Goal: Task Accomplishment & Management: Use online tool/utility

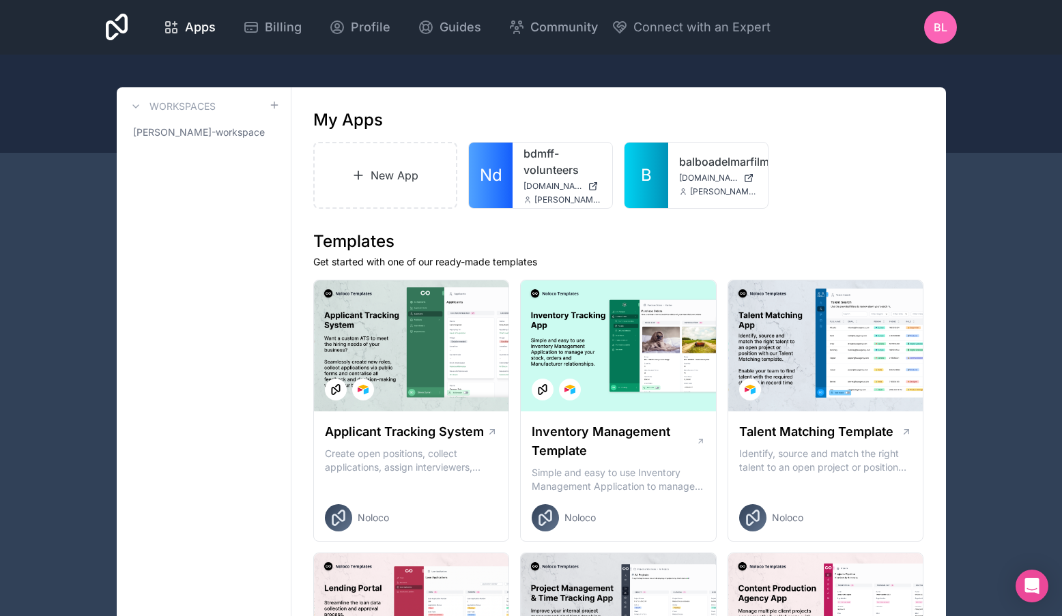
click at [360, 175] on icon at bounding box center [359, 175] width 8 height 0
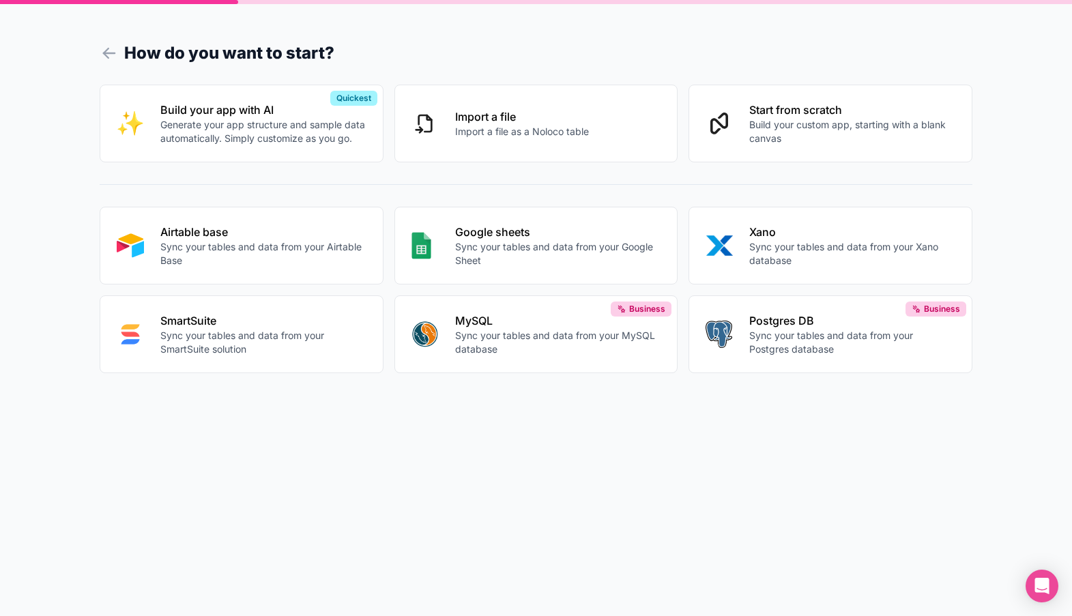
click at [509, 131] on p "Import a file as a Noloco table" at bounding box center [522, 132] width 134 height 14
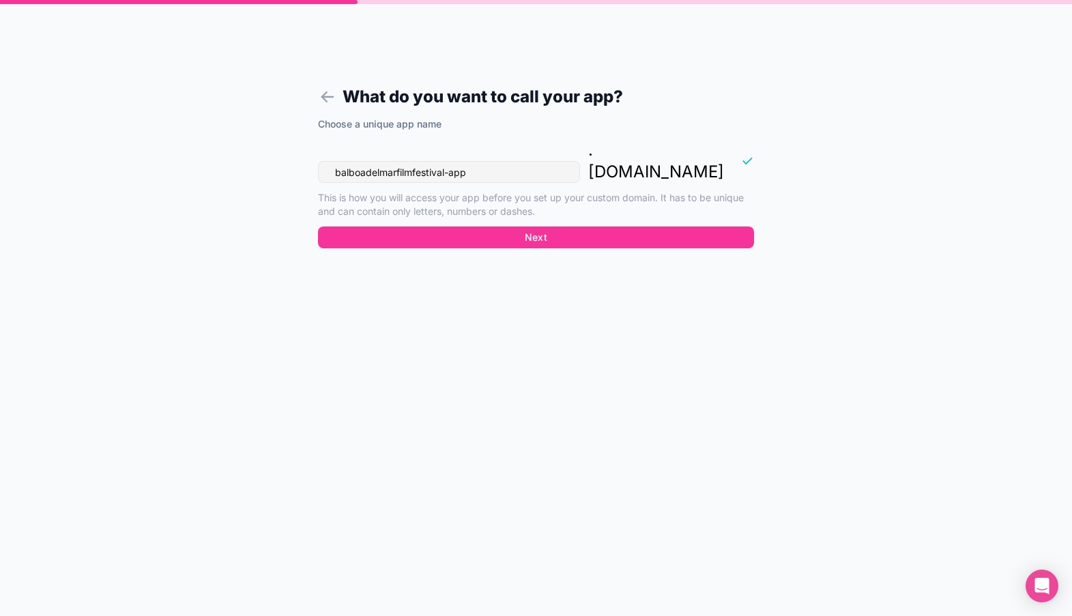
drag, startPoint x: 491, startPoint y: 150, endPoint x: 326, endPoint y: 150, distance: 164.5
click at [326, 161] on input "balboadelmarfilmfestival-app" at bounding box center [449, 172] width 262 height 22
type input "test-fest"
click at [482, 227] on button "Next" at bounding box center [536, 238] width 436 height 22
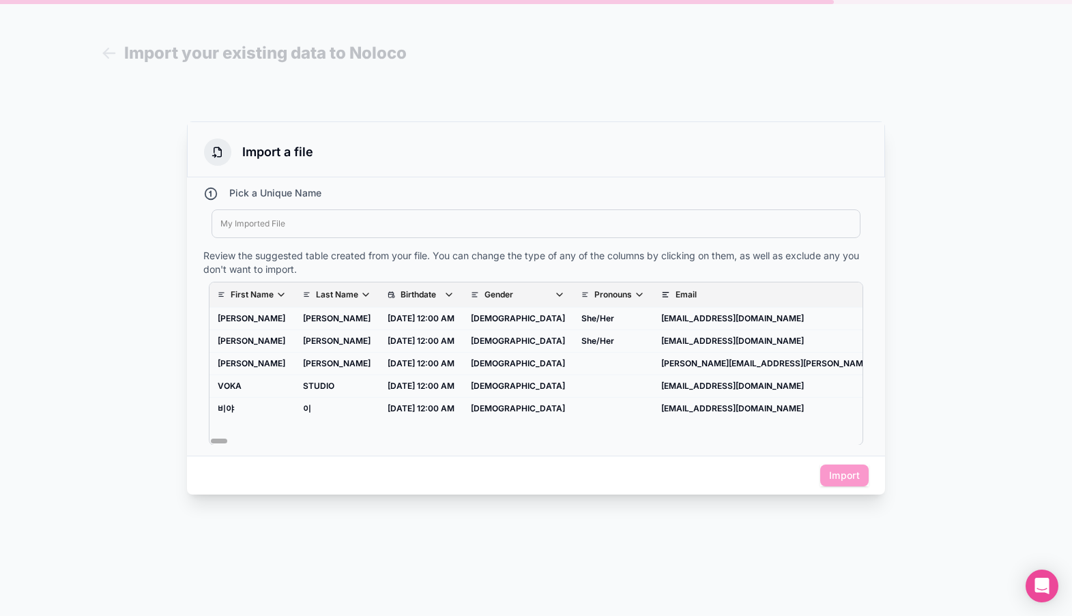
scroll to position [27, 0]
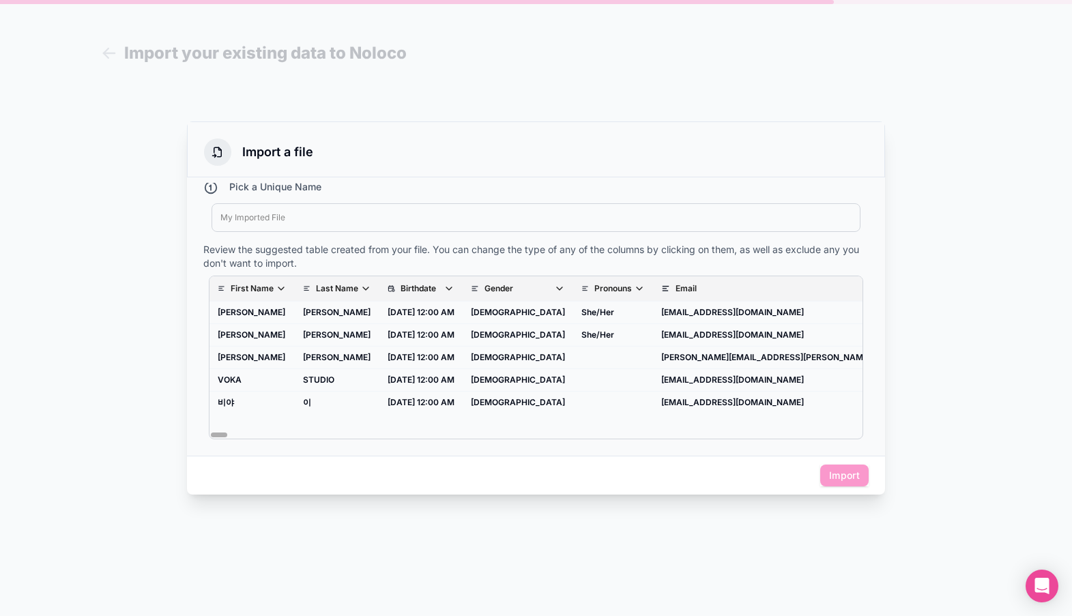
click at [283, 219] on div at bounding box center [535, 217] width 631 height 11
click at [848, 475] on button "Import" at bounding box center [845, 476] width 48 height 22
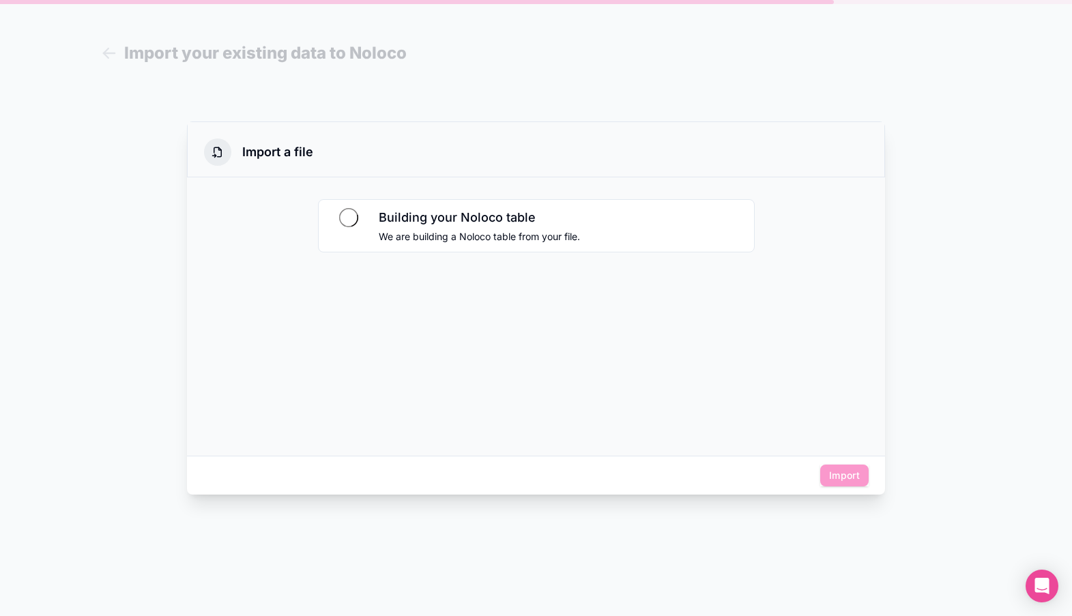
scroll to position [0, 0]
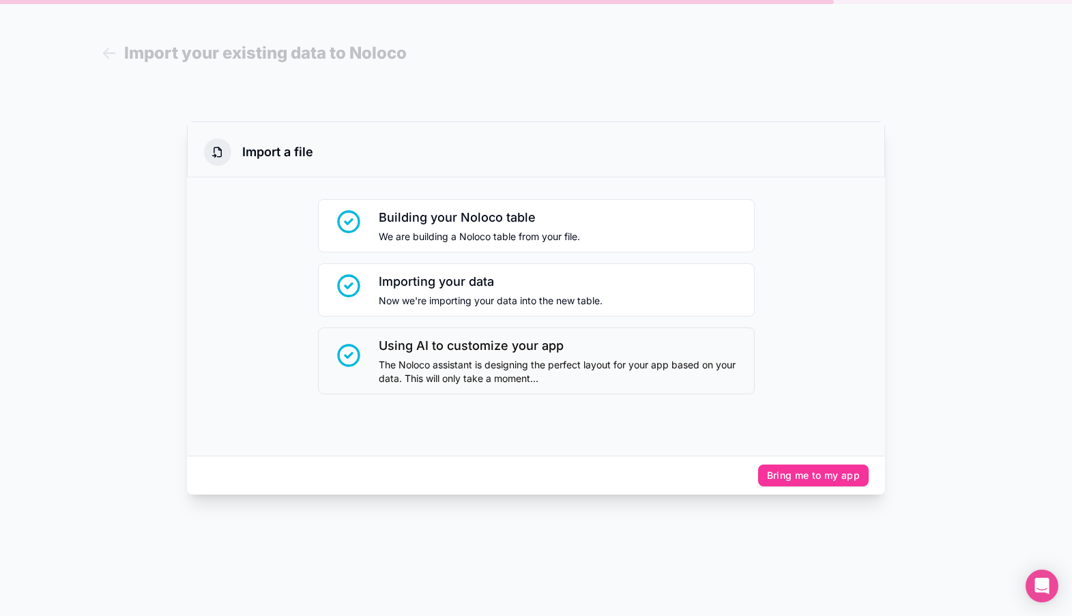
click at [819, 476] on button "Bring me to my app" at bounding box center [813, 476] width 111 height 22
